Goal: Information Seeking & Learning: Learn about a topic

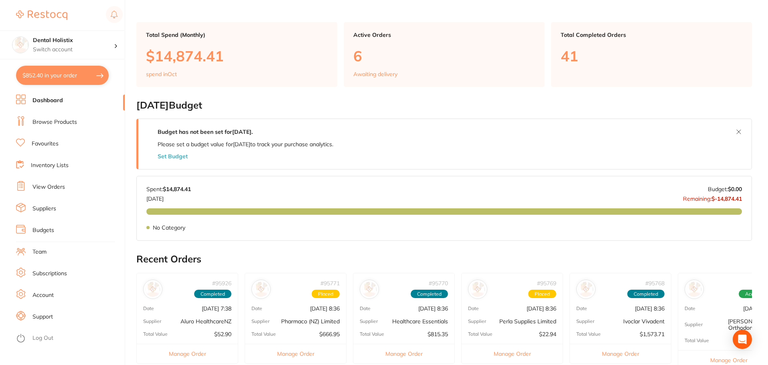
scroll to position [160, 0]
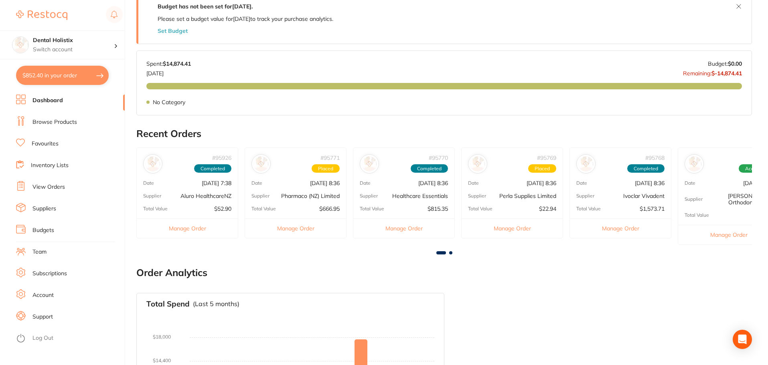
click at [45, 78] on button "$852.40 in your order" at bounding box center [62, 75] width 93 height 19
checkbox input "true"
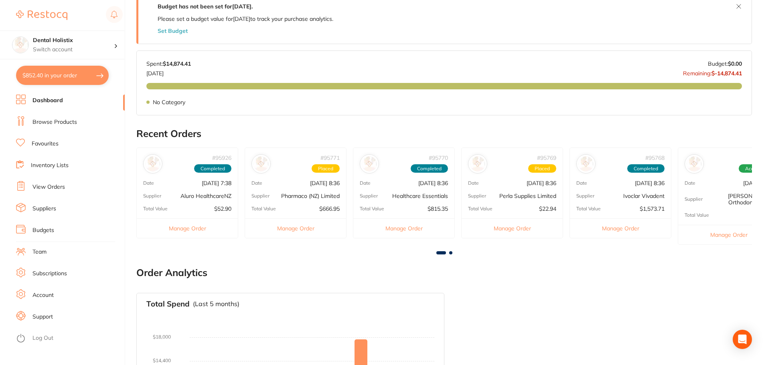
checkbox input "true"
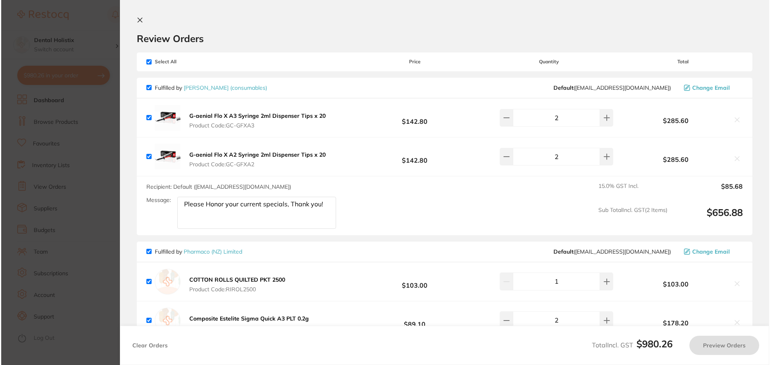
scroll to position [0, 0]
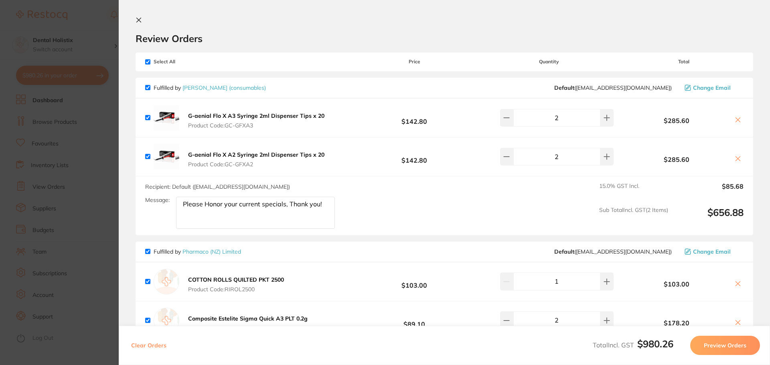
click at [139, 21] on icon at bounding box center [139, 20] width 6 height 6
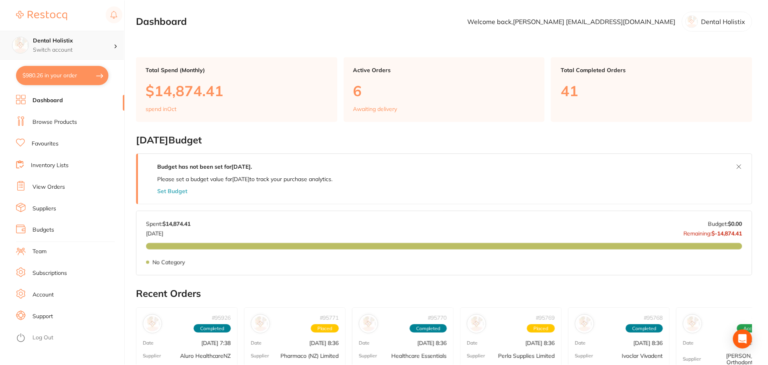
scroll to position [160, 0]
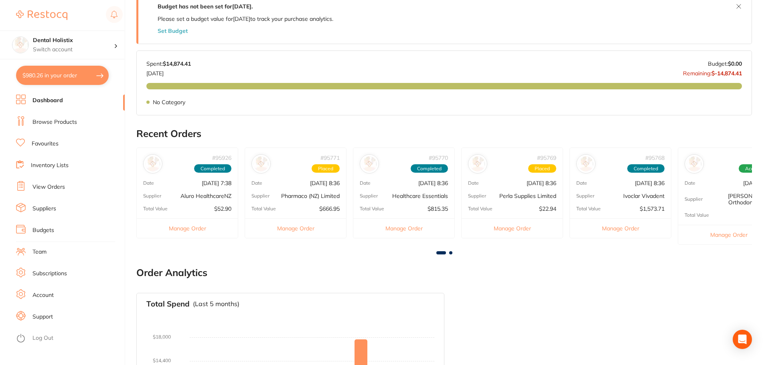
click at [49, 208] on link "Suppliers" at bounding box center [44, 209] width 24 height 8
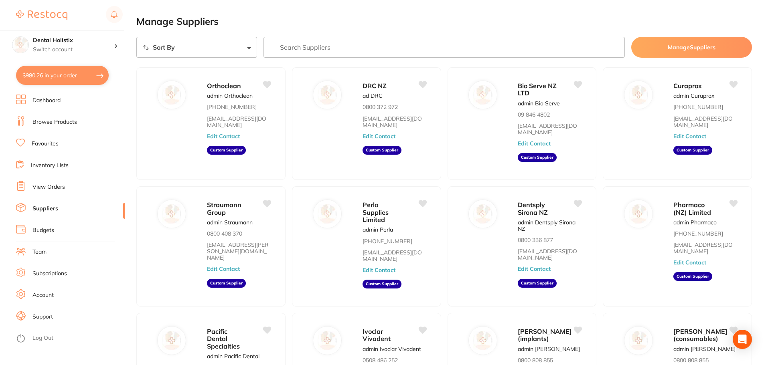
click at [320, 57] on input "search" at bounding box center [444, 47] width 362 height 21
click at [318, 49] on input "search" at bounding box center [444, 47] width 362 height 21
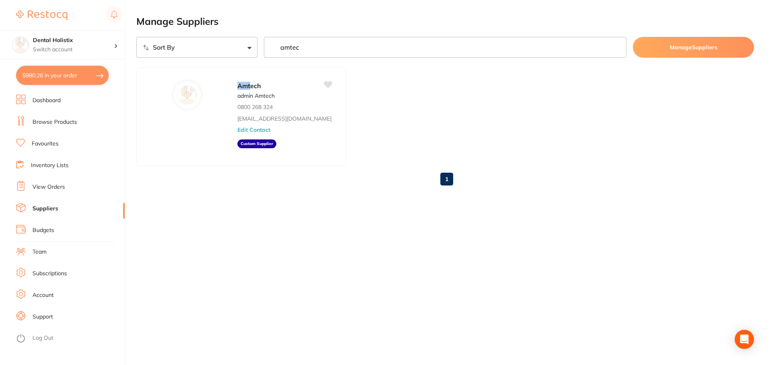
type input "amtec"
click at [237, 144] on aside "Custom Supplier" at bounding box center [256, 144] width 39 height 9
click at [46, 211] on link "Suppliers" at bounding box center [45, 209] width 26 height 8
click at [53, 166] on link "Inventory Lists" at bounding box center [50, 166] width 38 height 8
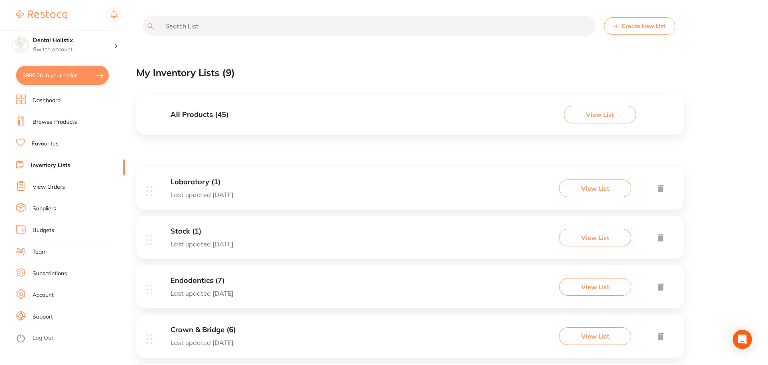
click at [214, 28] on input "text" at bounding box center [369, 26] width 453 height 20
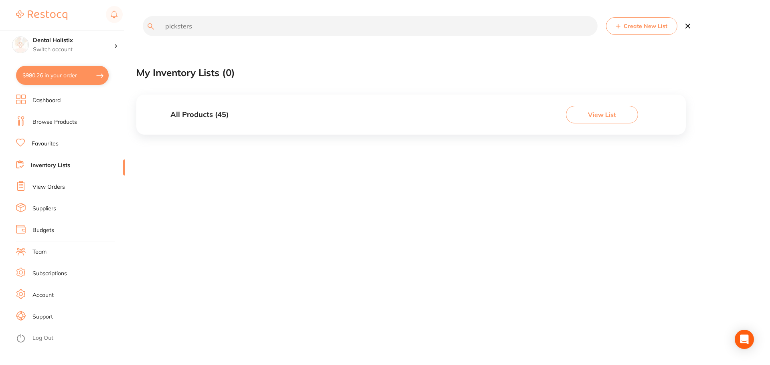
type input "picksters"
click at [603, 115] on button "View List" at bounding box center [602, 115] width 72 height 18
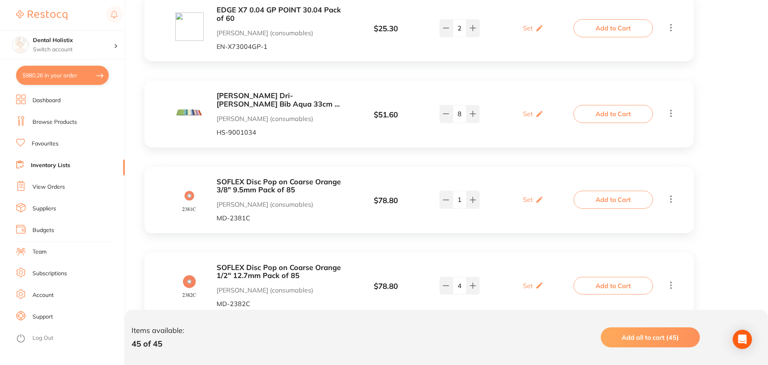
scroll to position [773, 0]
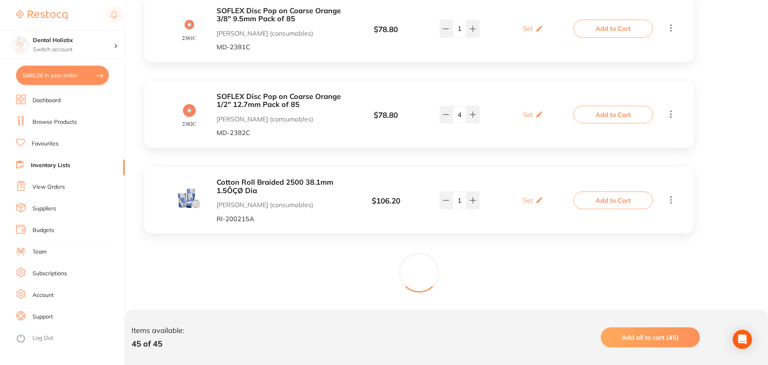
click at [47, 123] on link "Browse Products" at bounding box center [54, 122] width 45 height 8
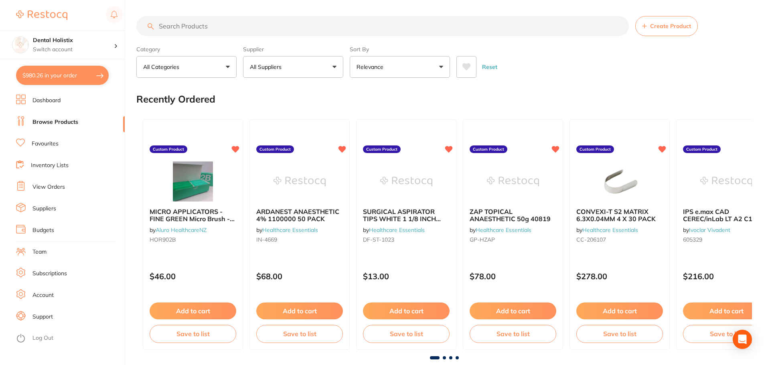
click at [231, 69] on button "All Categories" at bounding box center [186, 67] width 100 height 22
click at [217, 67] on button "All Categories" at bounding box center [186, 67] width 100 height 22
click at [315, 70] on button "All Suppliers" at bounding box center [293, 67] width 100 height 22
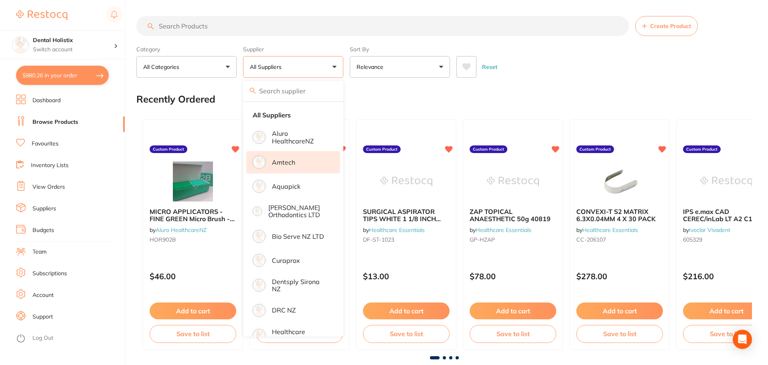
click at [290, 166] on p "Amtech" at bounding box center [283, 162] width 23 height 7
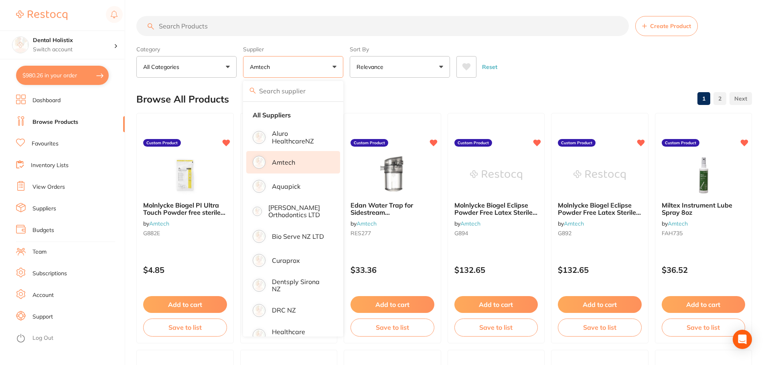
click at [629, 75] on div "Reset" at bounding box center [600, 64] width 289 height 28
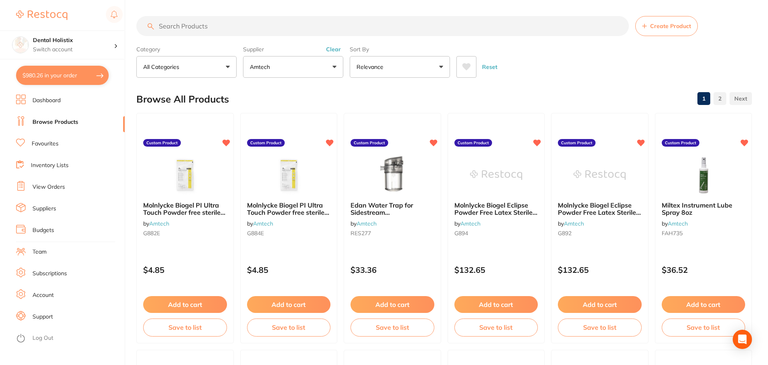
click at [40, 207] on link "Suppliers" at bounding box center [44, 209] width 24 height 8
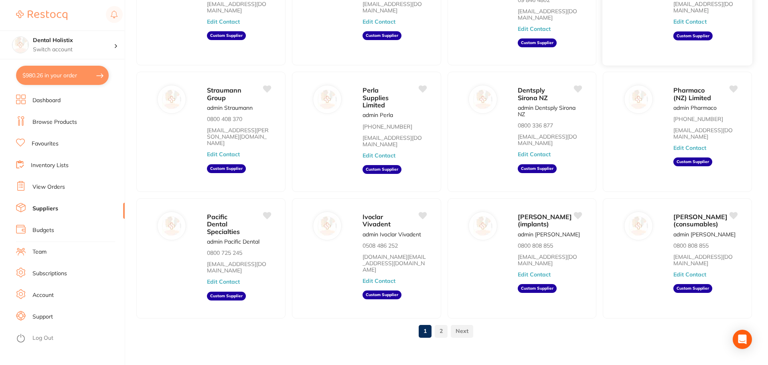
scroll to position [115, 0]
click at [439, 329] on link "2" at bounding box center [441, 331] width 13 height 16
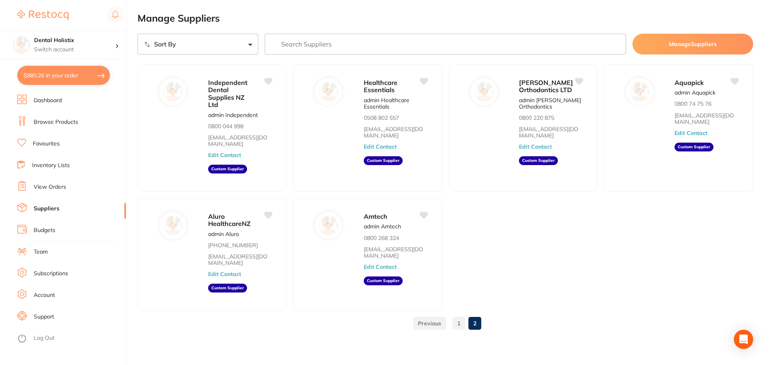
scroll to position [0, 0]
